Goal: Information Seeking & Learning: Understand process/instructions

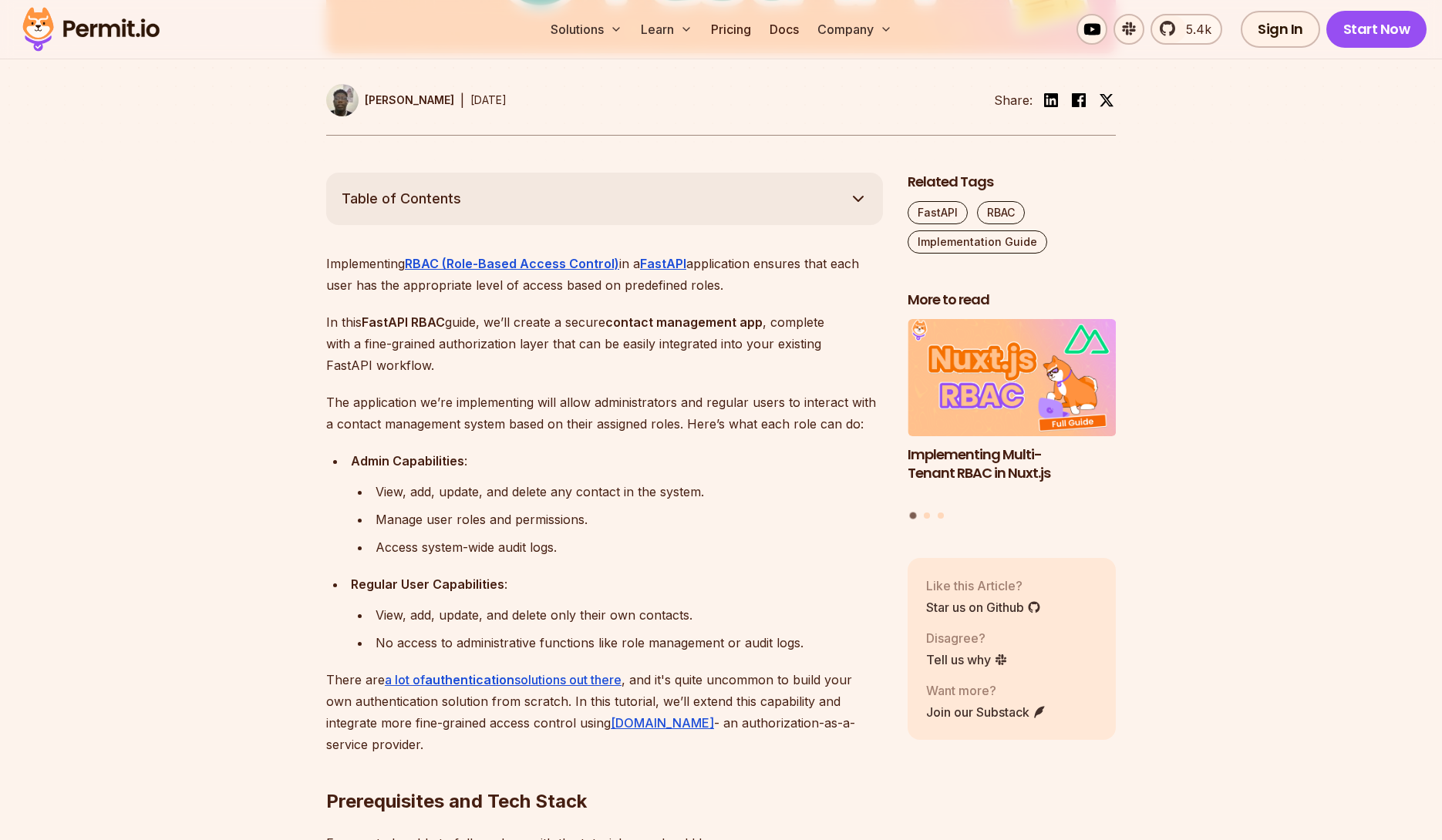
scroll to position [724, 0]
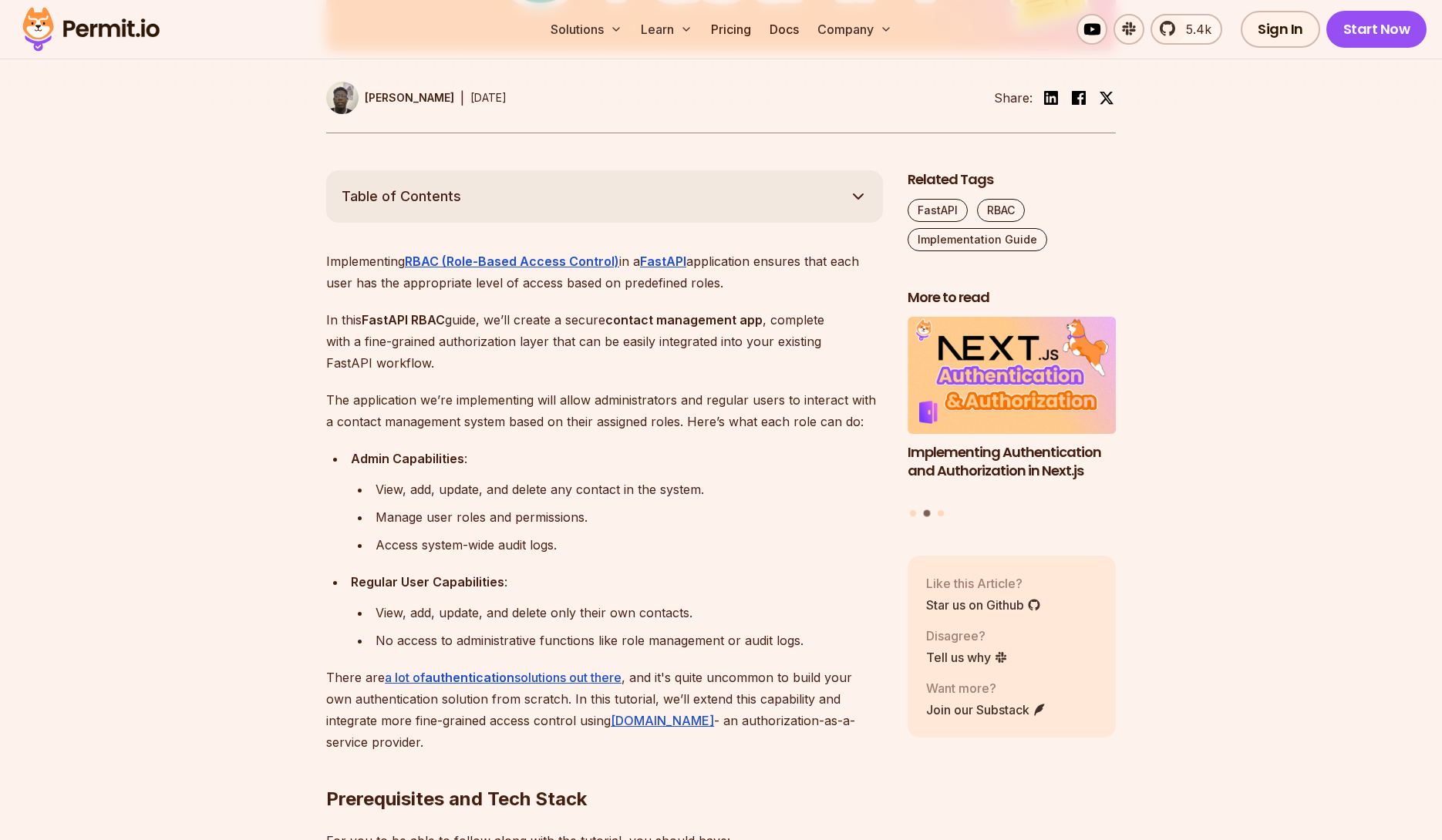
click at [417, 459] on strong "Admin Capabilities" at bounding box center [407, 459] width 114 height 16
click at [424, 483] on div "View, add, update, and delete any contact in the system." at bounding box center [630, 490] width 508 height 22
click at [468, 496] on div "View, add, update, and delete any contact in the system." at bounding box center [630, 490] width 508 height 22
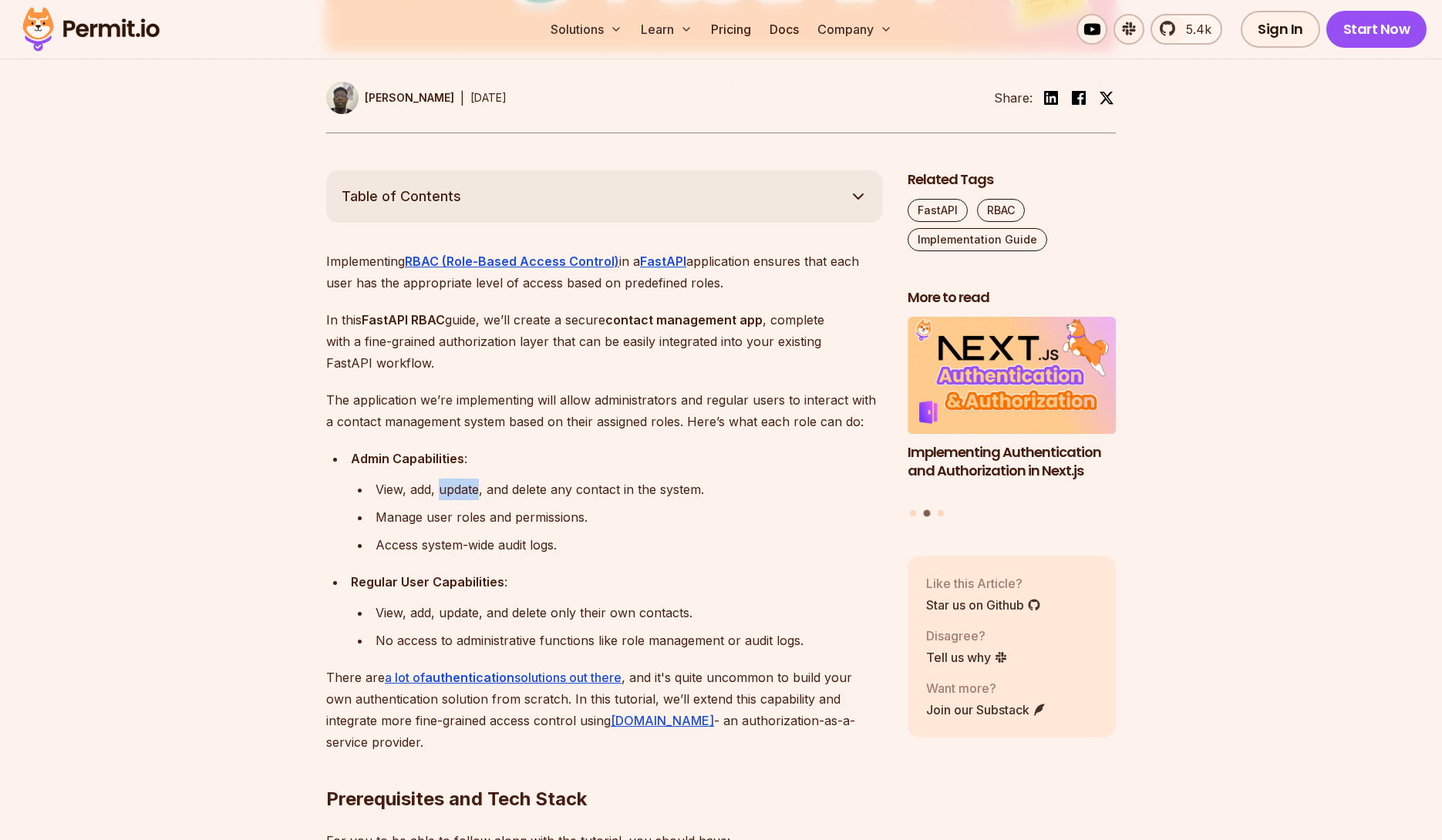
click at [468, 496] on div "View, add, update, and delete any contact in the system." at bounding box center [630, 490] width 508 height 22
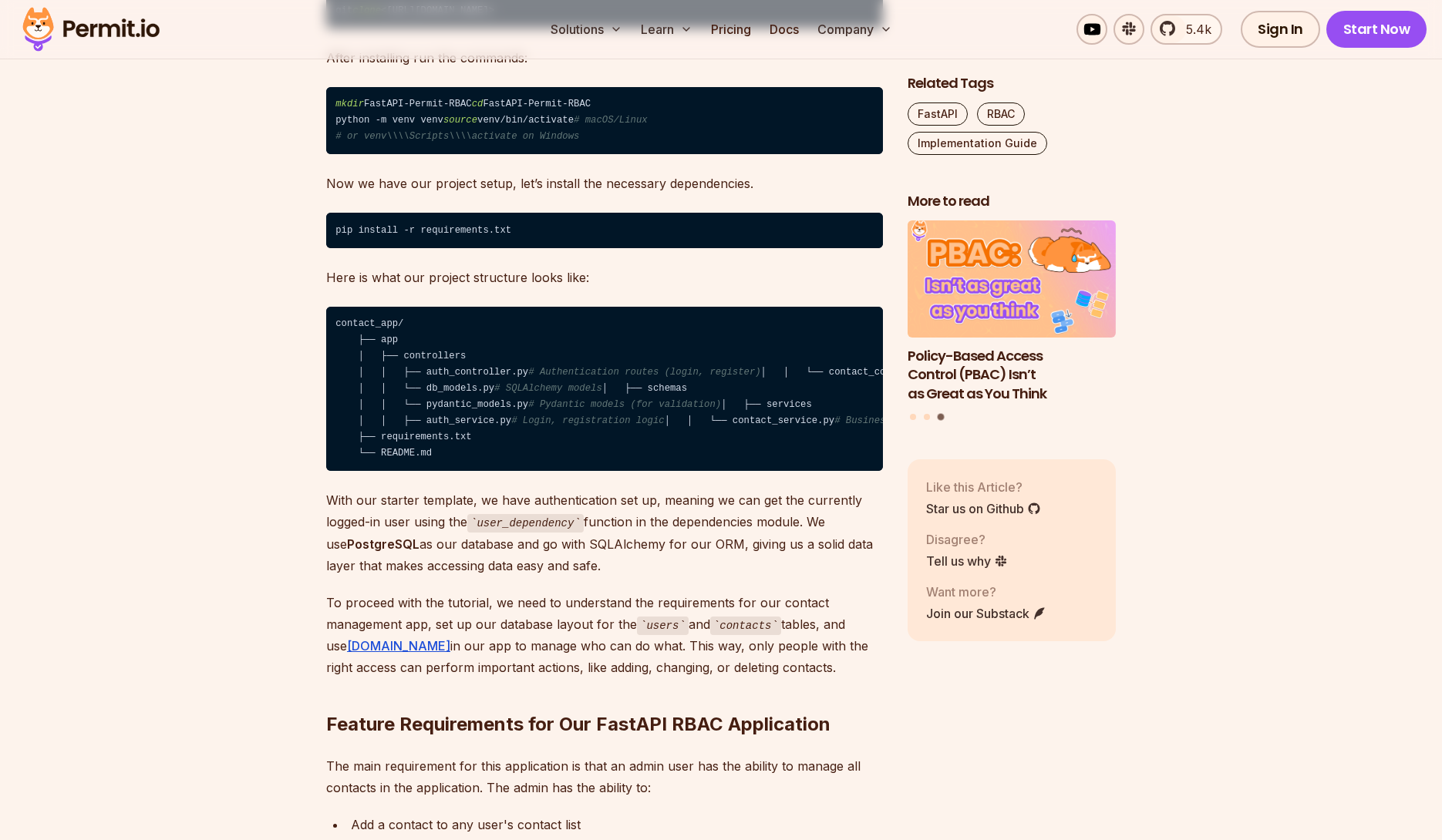
scroll to position [2096, 0]
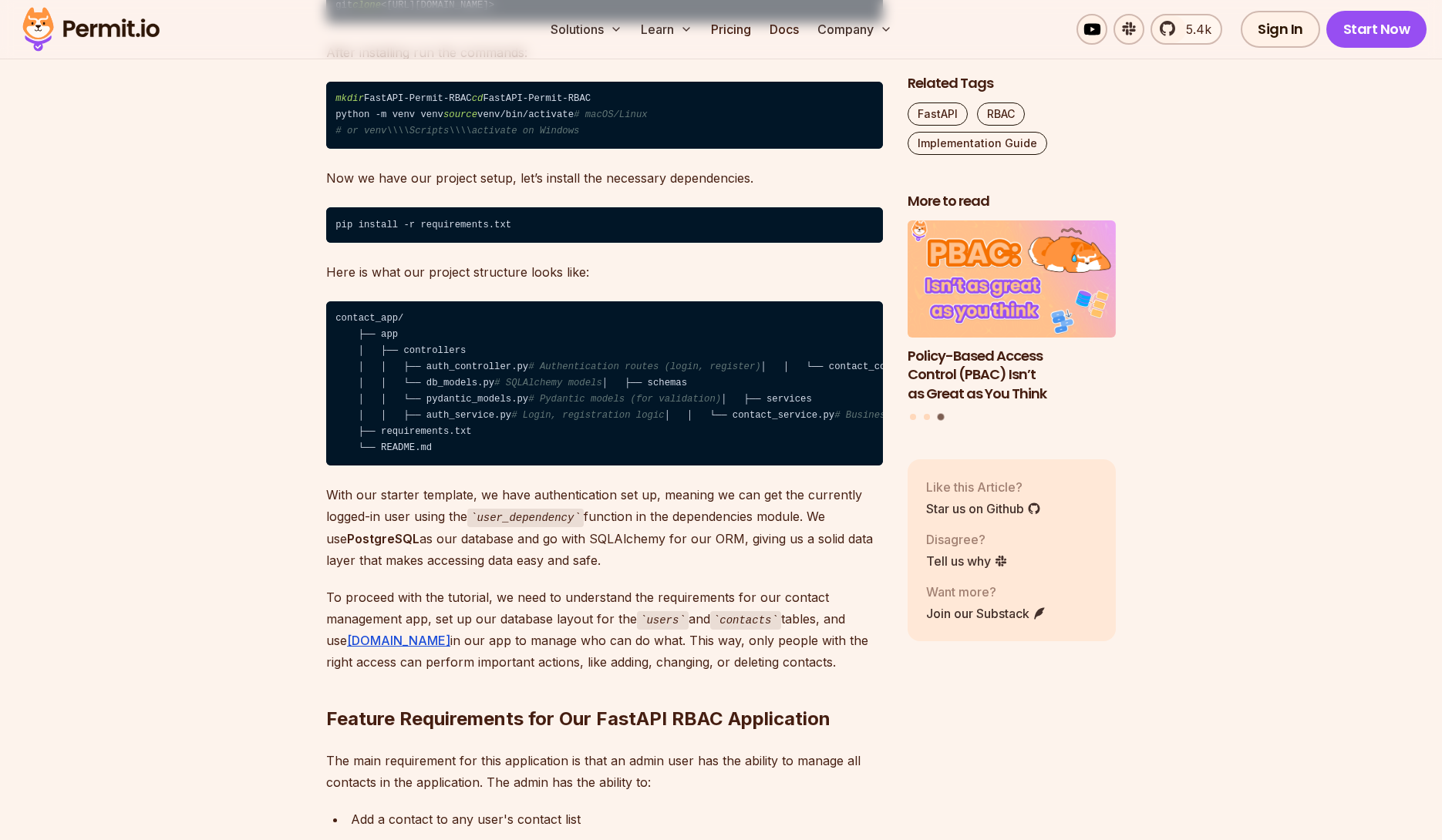
click at [649, 421] on span "# Login, registration logic" at bounding box center [587, 416] width 153 height 11
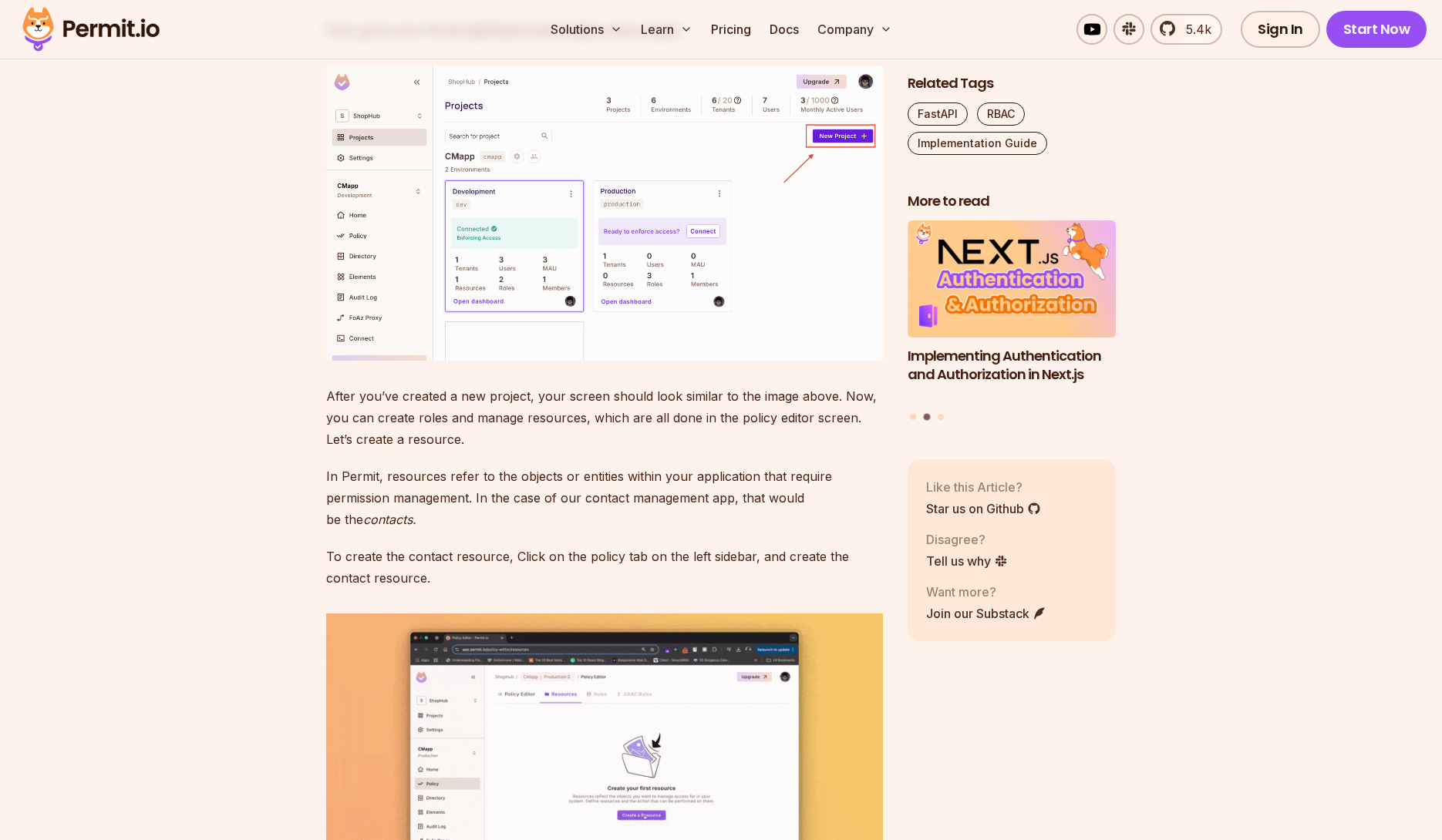
scroll to position [4404, 0]
